Goal: Transaction & Acquisition: Purchase product/service

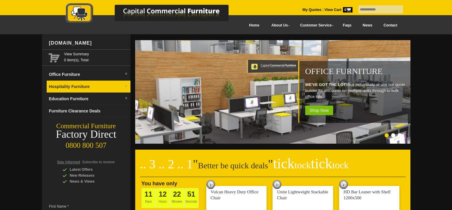
click at [83, 87] on link "Hospitality Furniture" at bounding box center [89, 86] width 84 height 12
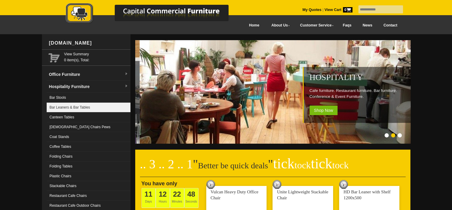
click at [73, 106] on link "Bar Leaners & Bar Tables" at bounding box center [89, 107] width 84 height 10
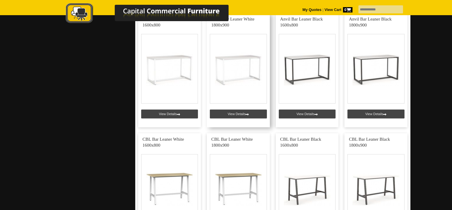
scroll to position [297, 0]
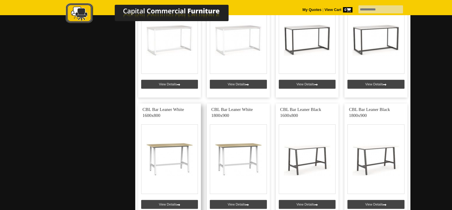
click at [168, 153] on link at bounding box center [169, 160] width 63 height 114
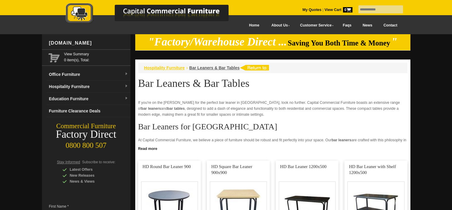
click at [163, 67] on span "Hospitality Furniture" at bounding box center [164, 67] width 41 height 5
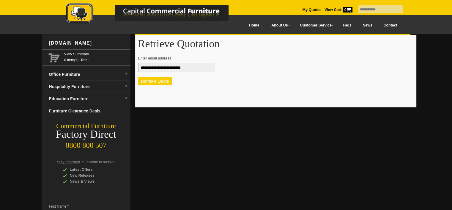
click at [146, 81] on button "Retrieve Quote" at bounding box center [155, 81] width 34 height 8
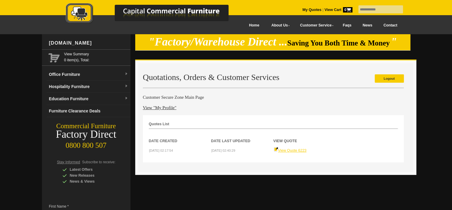
click at [293, 150] on link "View Quote 6223" at bounding box center [289, 150] width 33 height 4
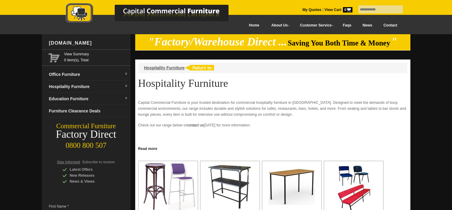
scroll to position [148, 0]
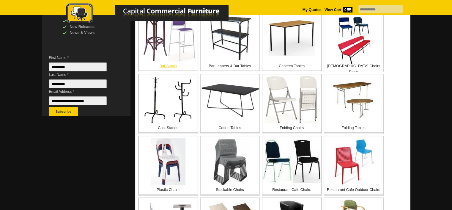
click at [154, 48] on img at bounding box center [167, 38] width 55 height 48
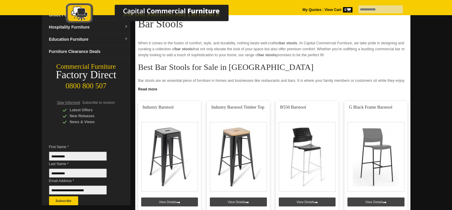
scroll to position [59, 0]
click at [238, 148] on link at bounding box center [238, 158] width 63 height 114
